Goal: Information Seeking & Learning: Check status

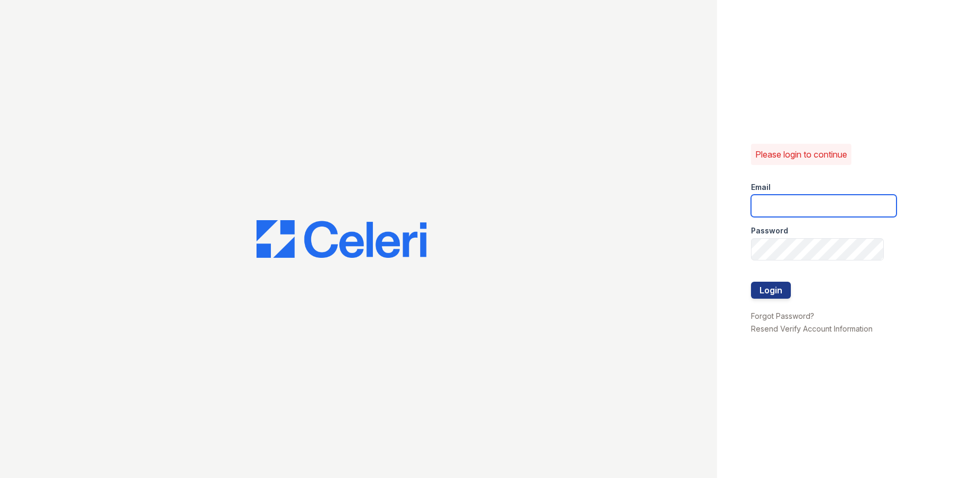
click at [780, 199] on input "email" at bounding box center [824, 206] width 146 height 22
type input "[EMAIL_ADDRESS][DOMAIN_NAME]"
click at [768, 294] on button "Login" at bounding box center [771, 290] width 40 height 17
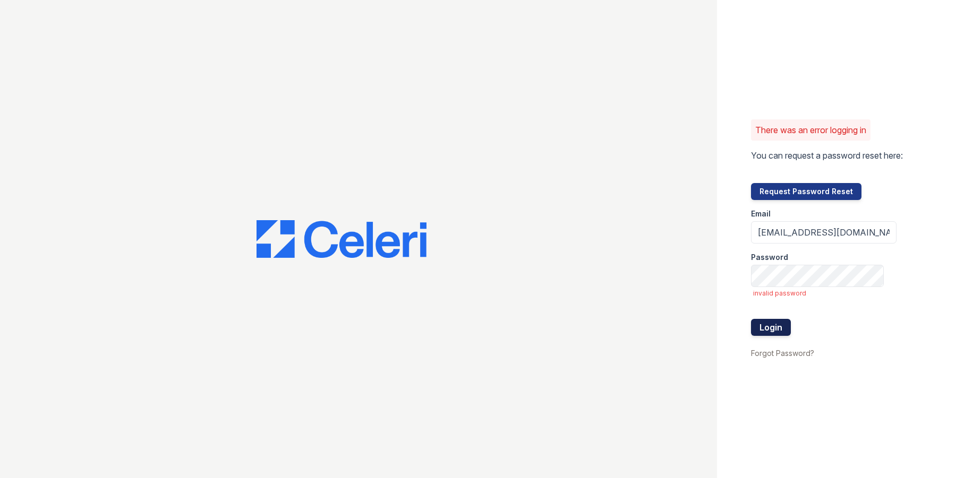
click at [776, 321] on button "Login" at bounding box center [771, 327] width 40 height 17
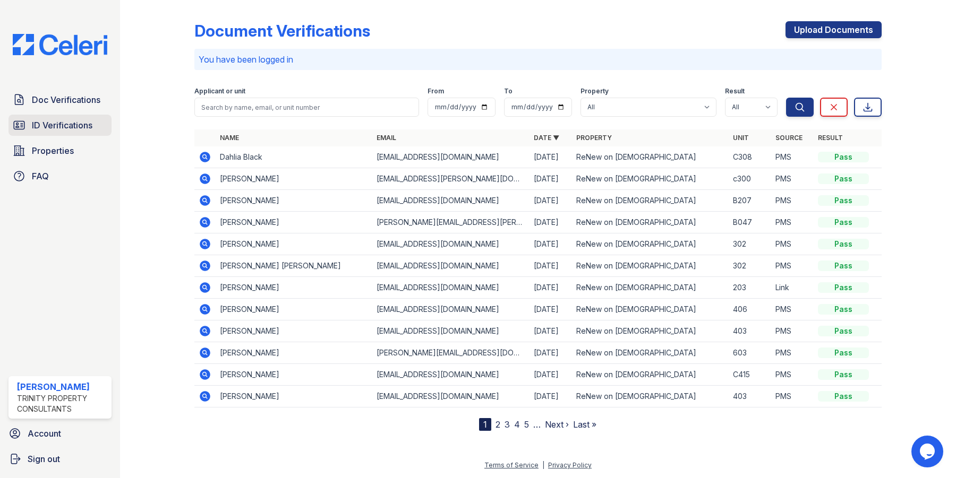
click at [71, 128] on span "ID Verifications" at bounding box center [62, 125] width 61 height 13
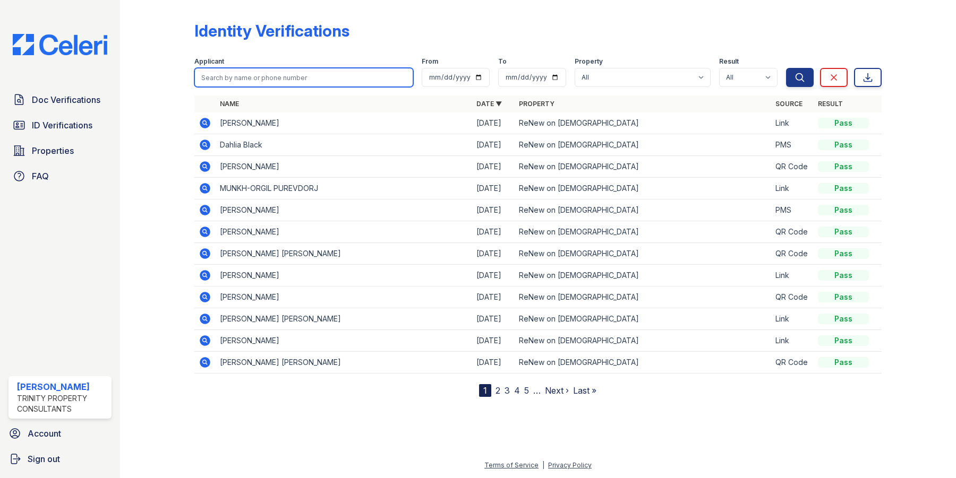
click at [264, 81] on input "search" at bounding box center [303, 77] width 219 height 19
type input "gab"
click at [786, 68] on button "Search" at bounding box center [800, 77] width 28 height 19
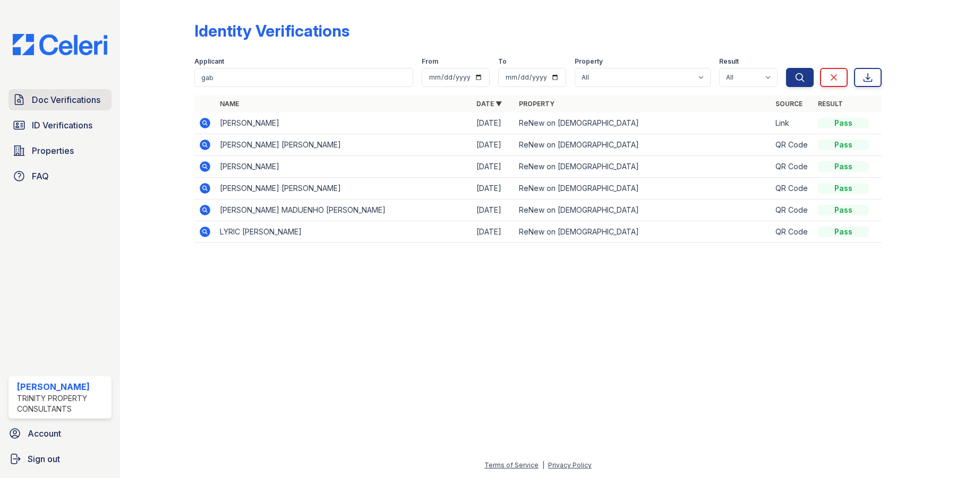
click at [62, 98] on span "Doc Verifications" at bounding box center [66, 99] width 69 height 13
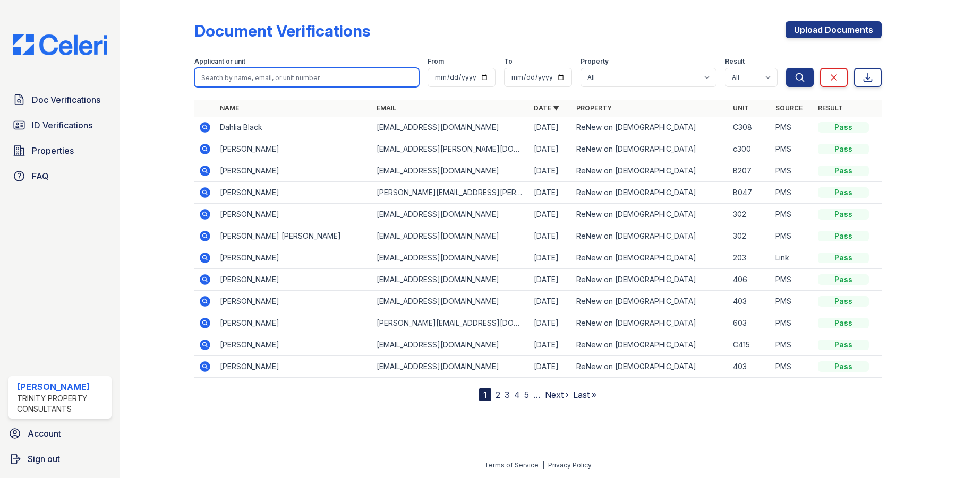
click at [250, 81] on input "search" at bounding box center [306, 77] width 225 height 19
type input "gab"
click at [786, 68] on button "Search" at bounding box center [800, 77] width 28 height 19
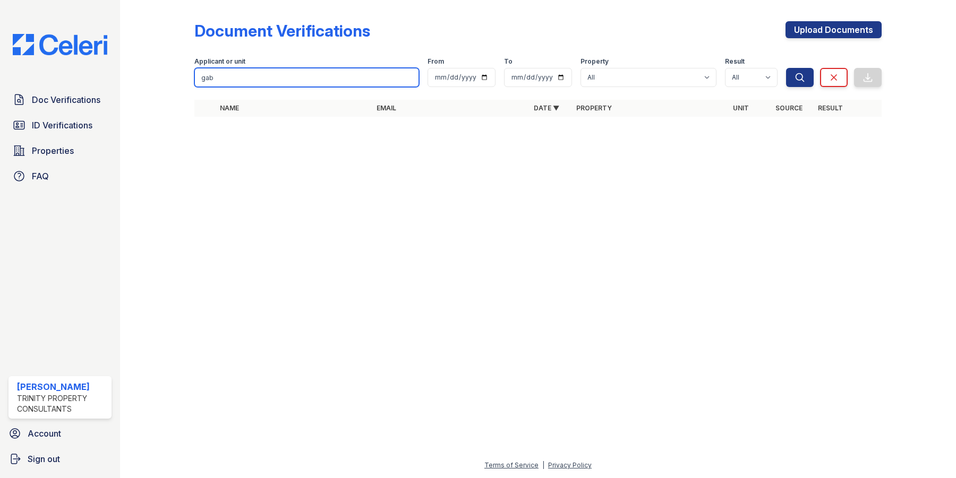
click at [233, 82] on input "gab" at bounding box center [306, 77] width 225 height 19
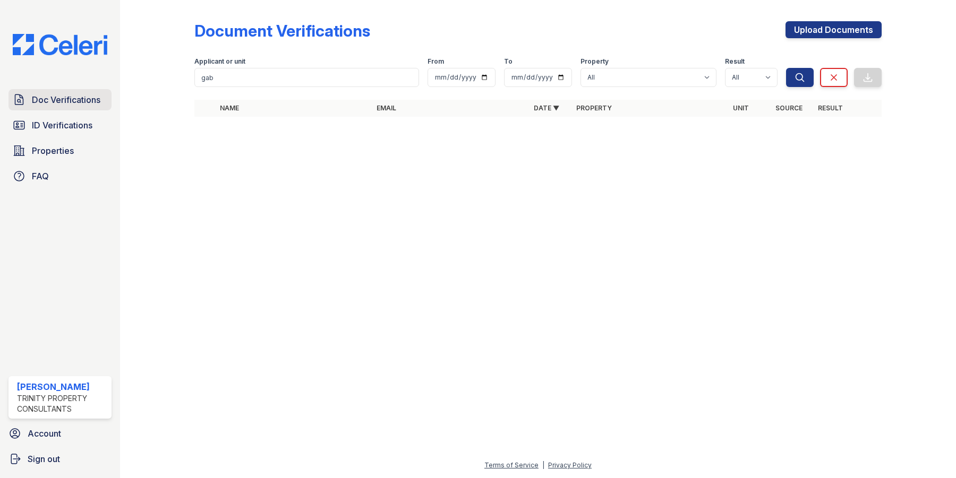
click at [72, 102] on span "Doc Verifications" at bounding box center [66, 99] width 69 height 13
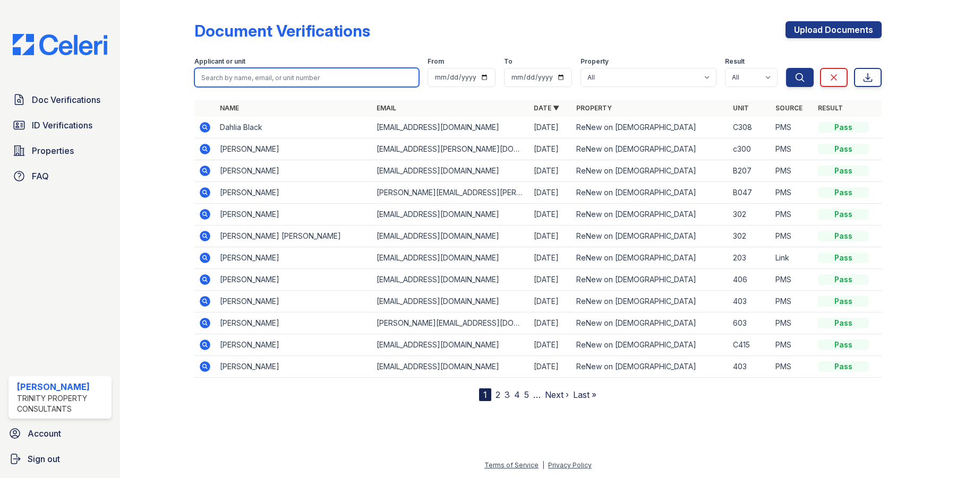
click at [250, 80] on input "search" at bounding box center [306, 77] width 225 height 19
type input "gab"
click at [786, 68] on button "Search" at bounding box center [800, 77] width 28 height 19
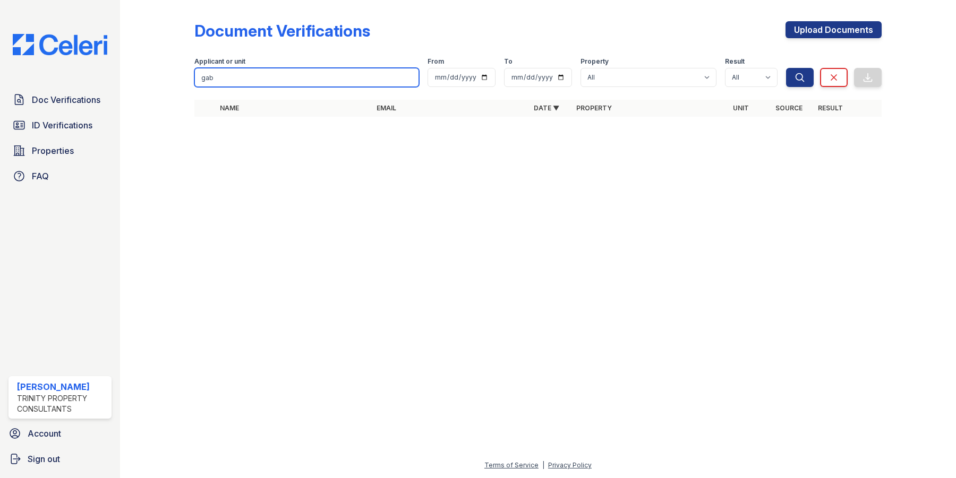
click at [226, 79] on input "gab" at bounding box center [306, 77] width 225 height 19
type input "suarez"
click at [786, 68] on button "Search" at bounding box center [800, 77] width 28 height 19
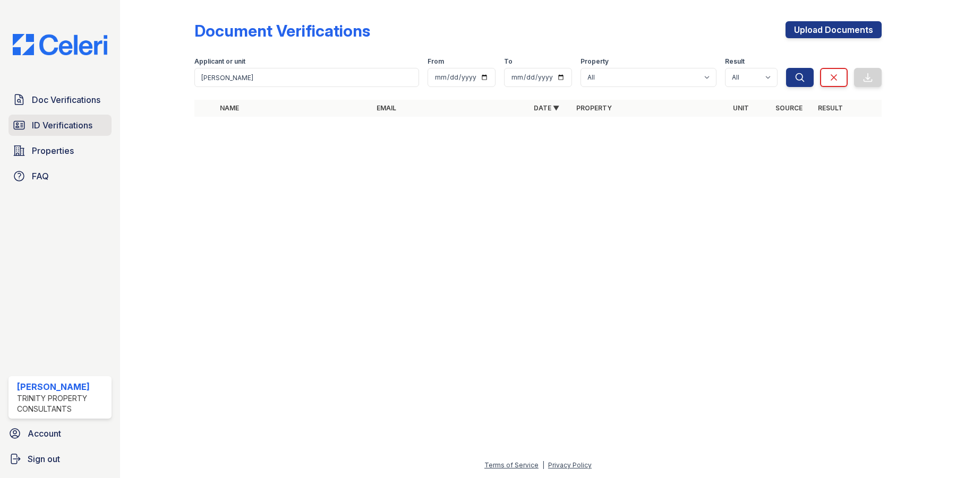
click at [77, 126] on span "ID Verifications" at bounding box center [62, 125] width 61 height 13
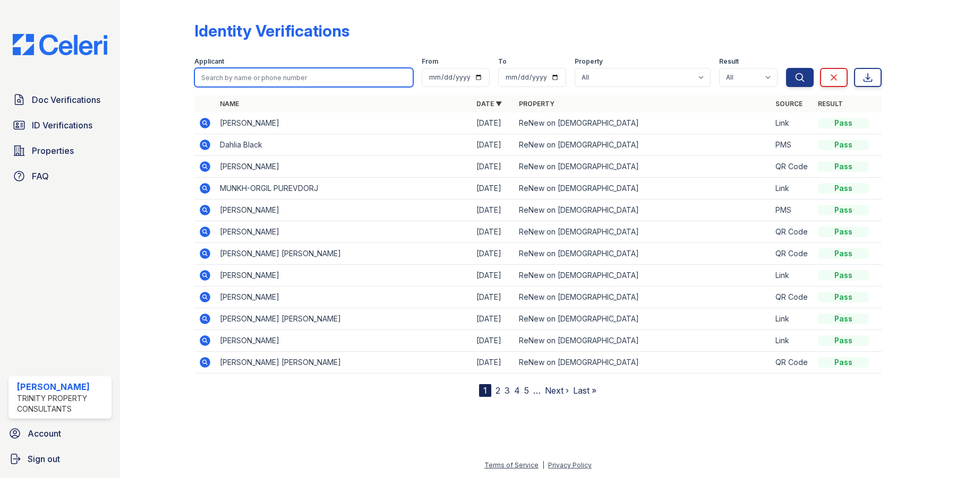
click at [275, 81] on input "search" at bounding box center [303, 77] width 219 height 19
type input "g"
click at [786, 68] on button "Search" at bounding box center [800, 77] width 28 height 19
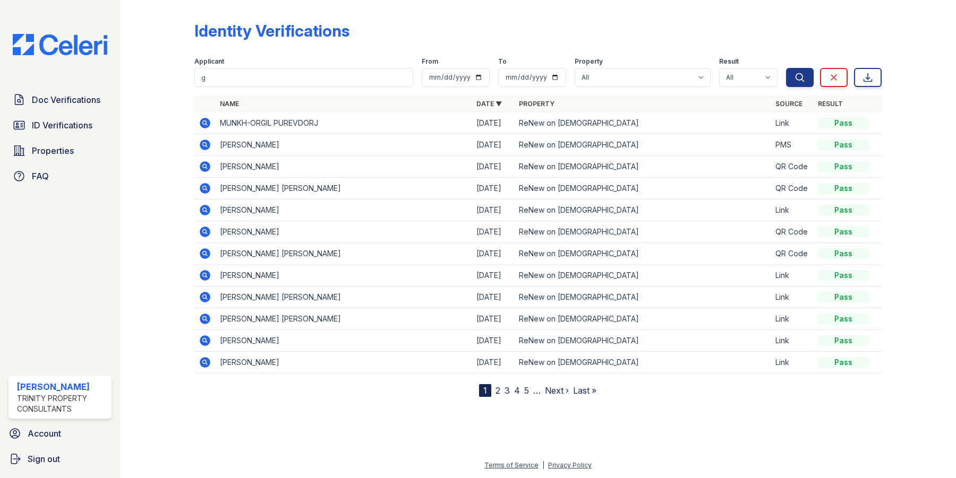
click at [206, 190] on icon at bounding box center [205, 188] width 13 height 13
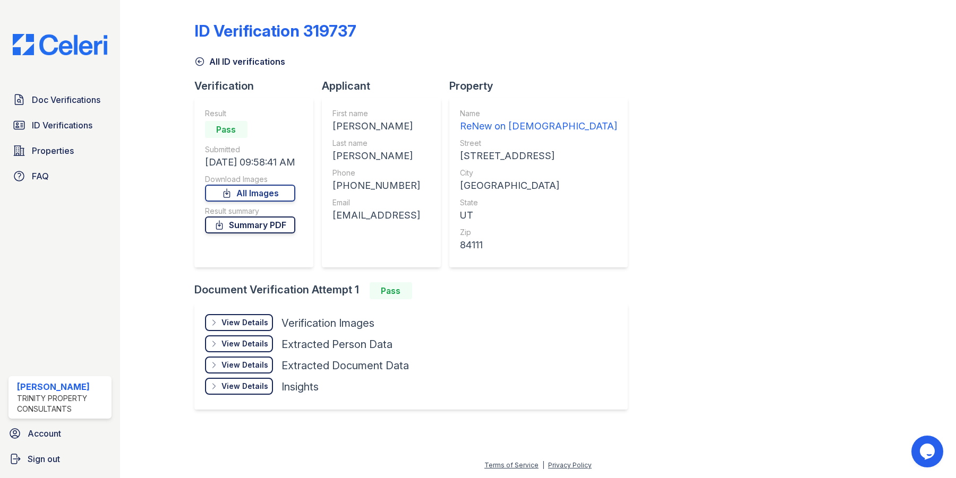
click at [250, 224] on link "Summary PDF" at bounding box center [250, 225] width 90 height 17
